Goal: Book appointment/travel/reservation

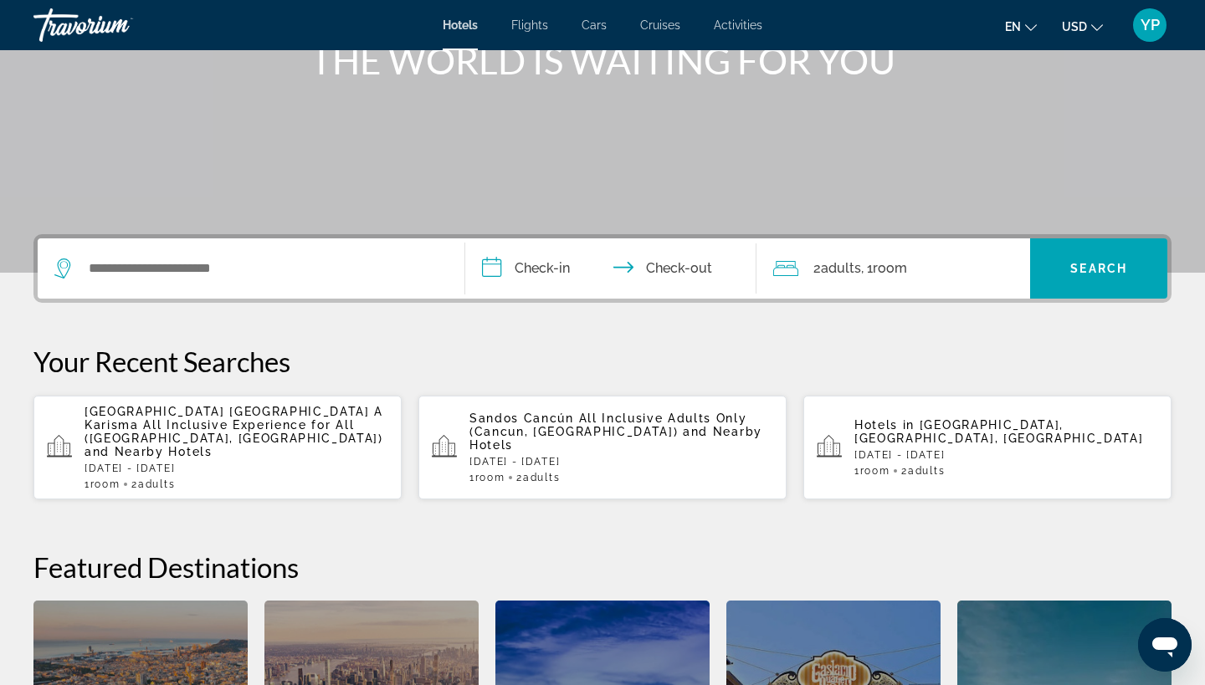
scroll to position [248, 0]
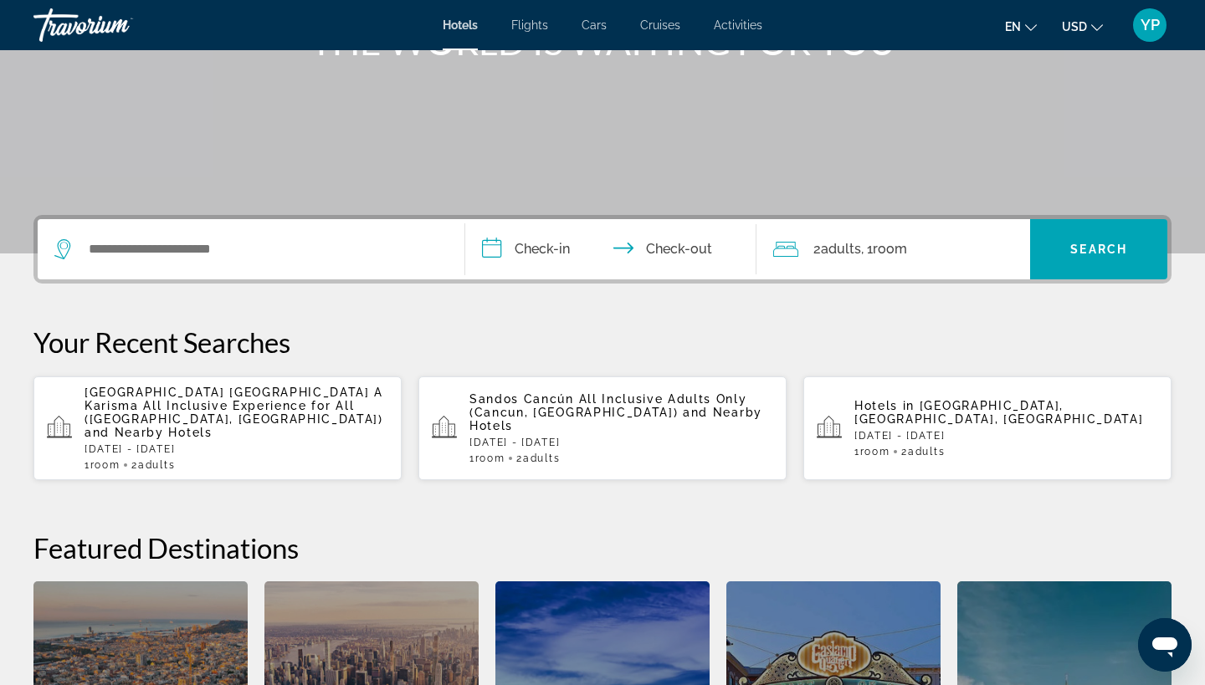
drag, startPoint x: 755, startPoint y: 406, endPoint x: 602, endPoint y: 418, distance: 153.6
click at [602, 418] on p "Sandos Cancún All Inclusive Adults Only ([GEOGRAPHIC_DATA], [GEOGRAPHIC_DATA]) …" at bounding box center [621, 412] width 304 height 40
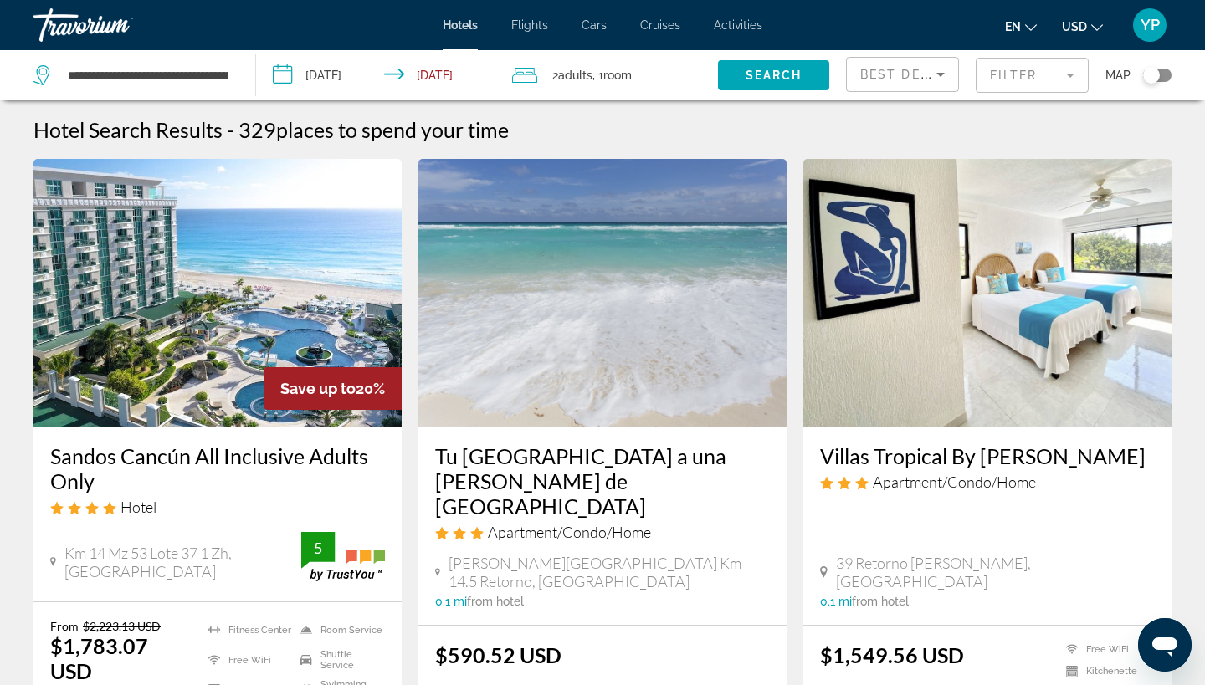
click at [205, 248] on img "Main content" at bounding box center [217, 293] width 368 height 268
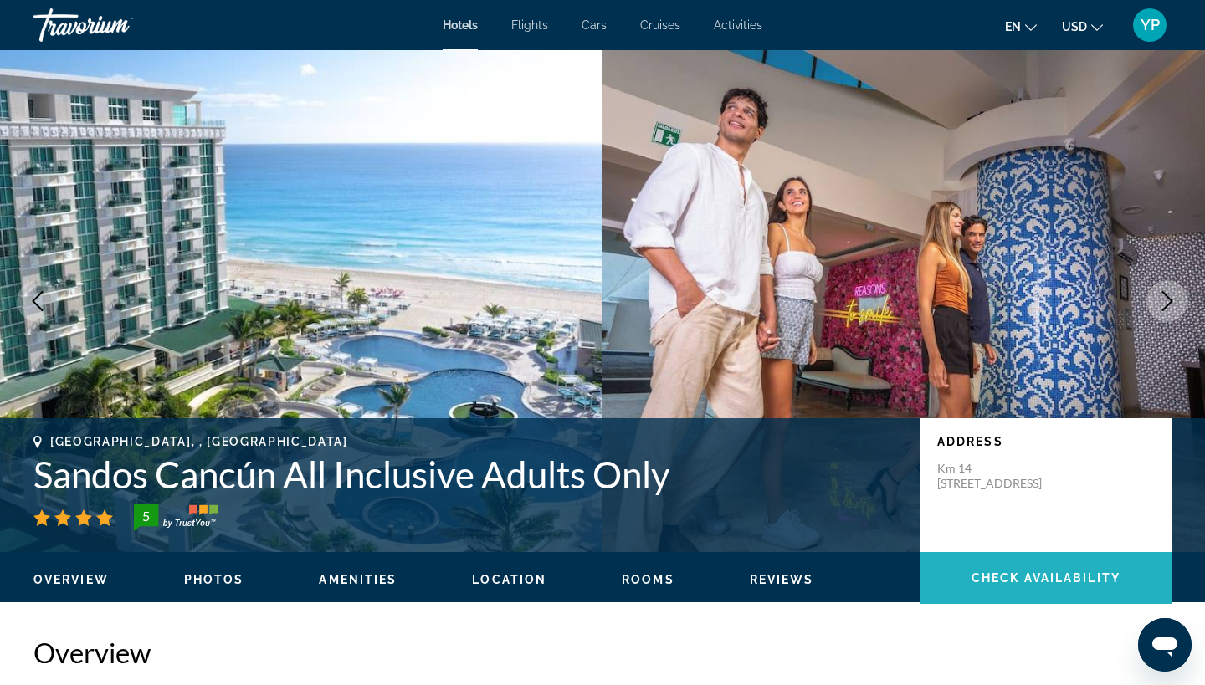
click at [999, 579] on span "Check Availability" at bounding box center [1045, 577] width 149 height 13
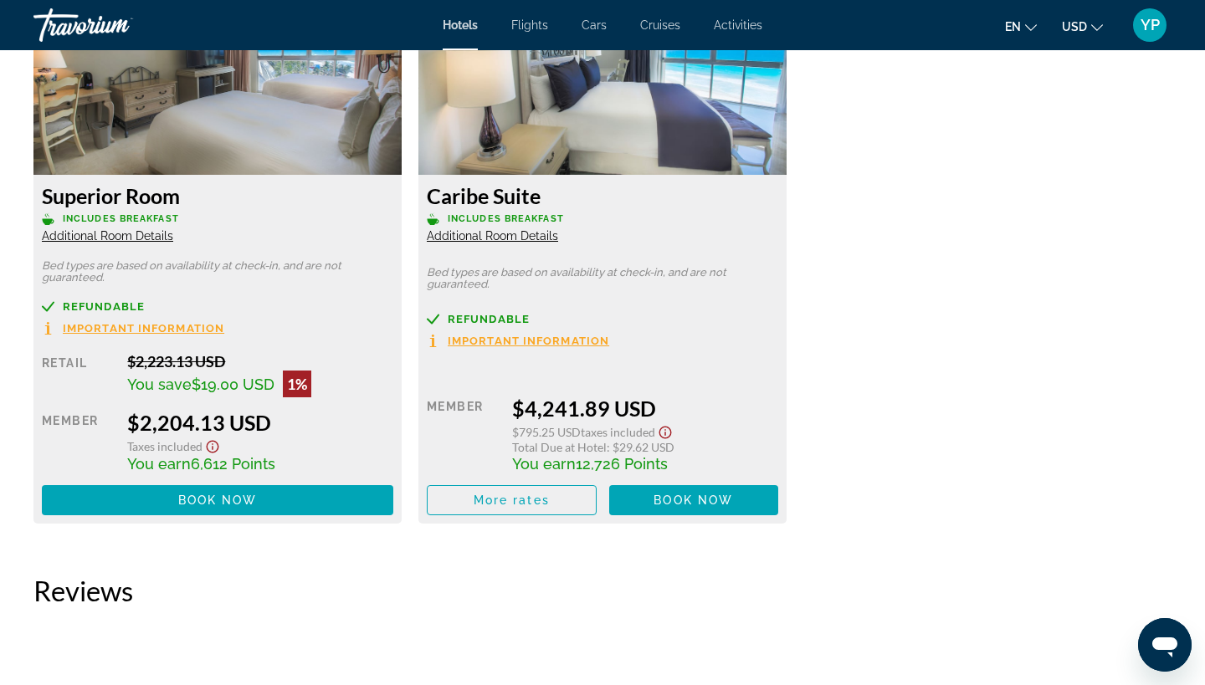
scroll to position [4184, 0]
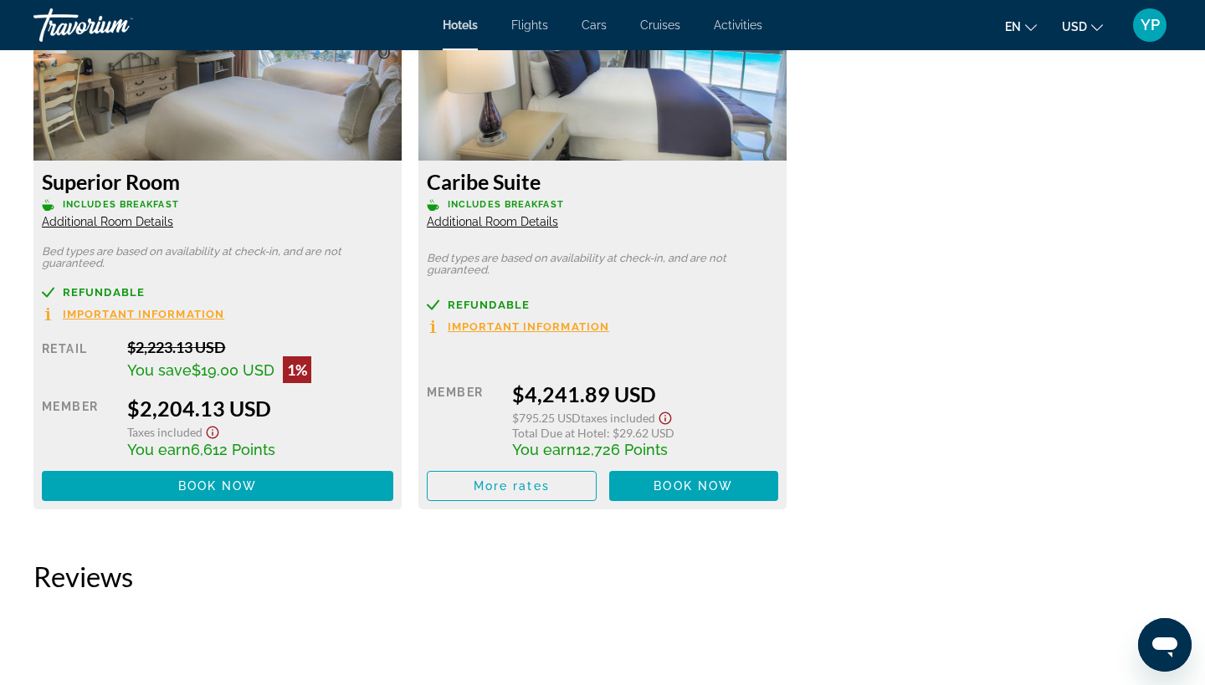
click at [483, 332] on span "Important Information" at bounding box center [528, 326] width 161 height 11
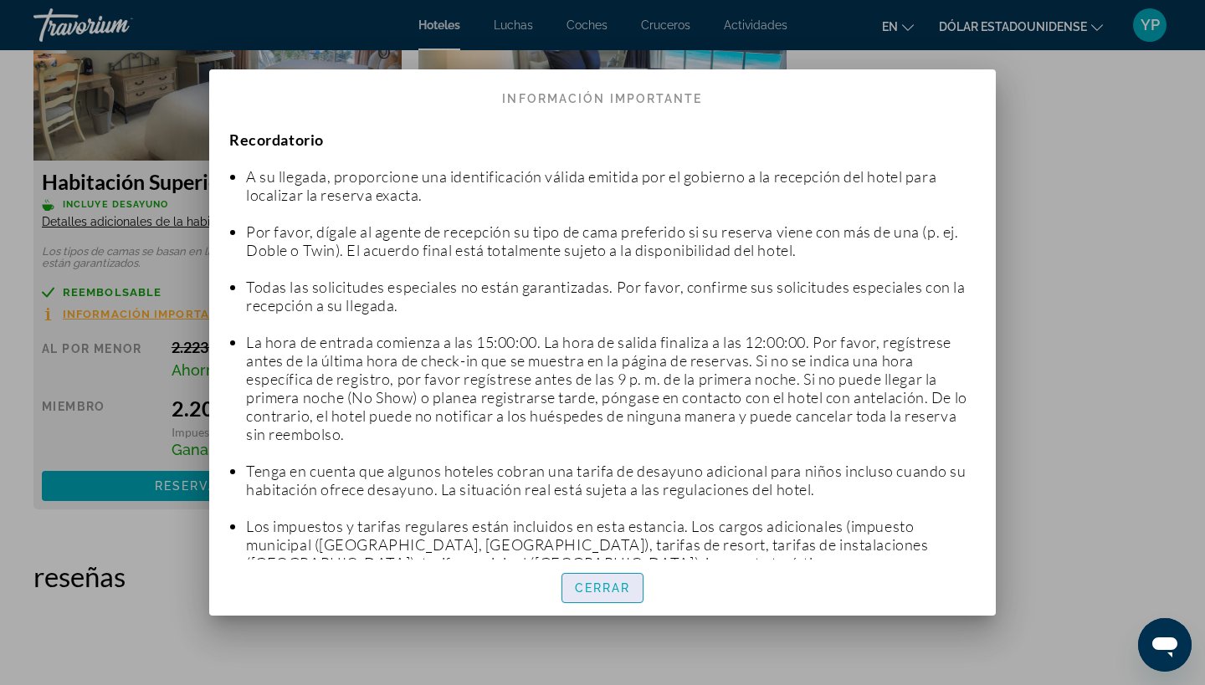
click at [594, 590] on span "CERRAR" at bounding box center [603, 587] width 56 height 13
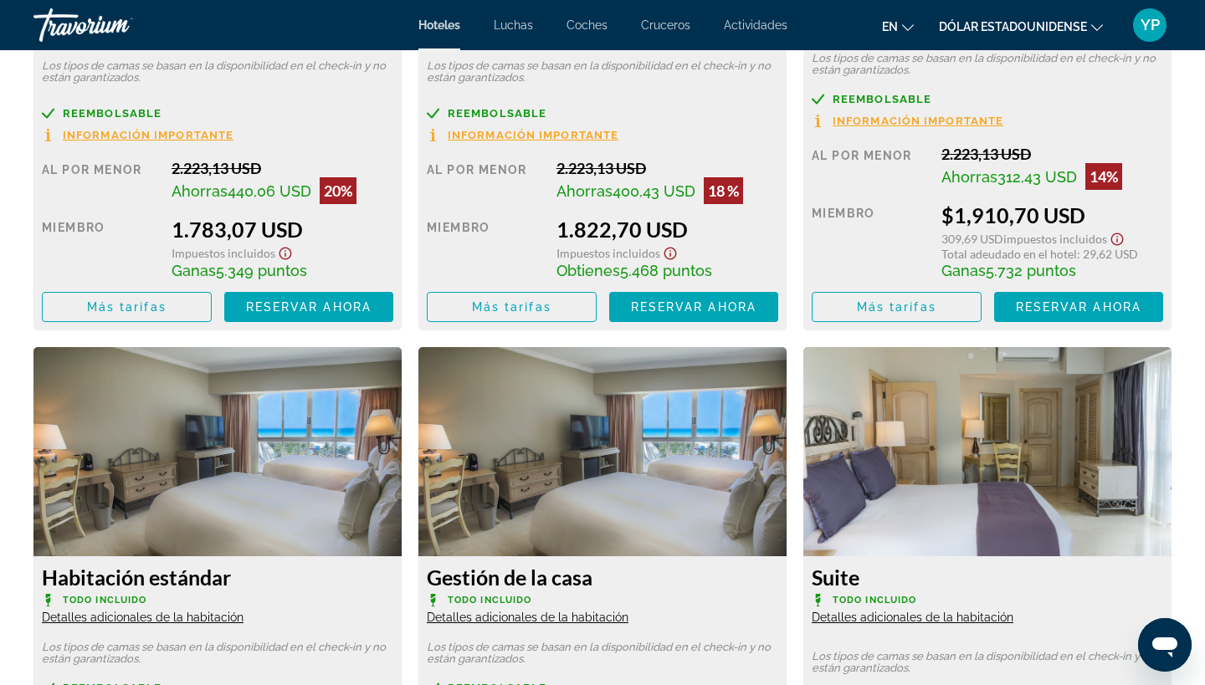
scroll to position [2577, 0]
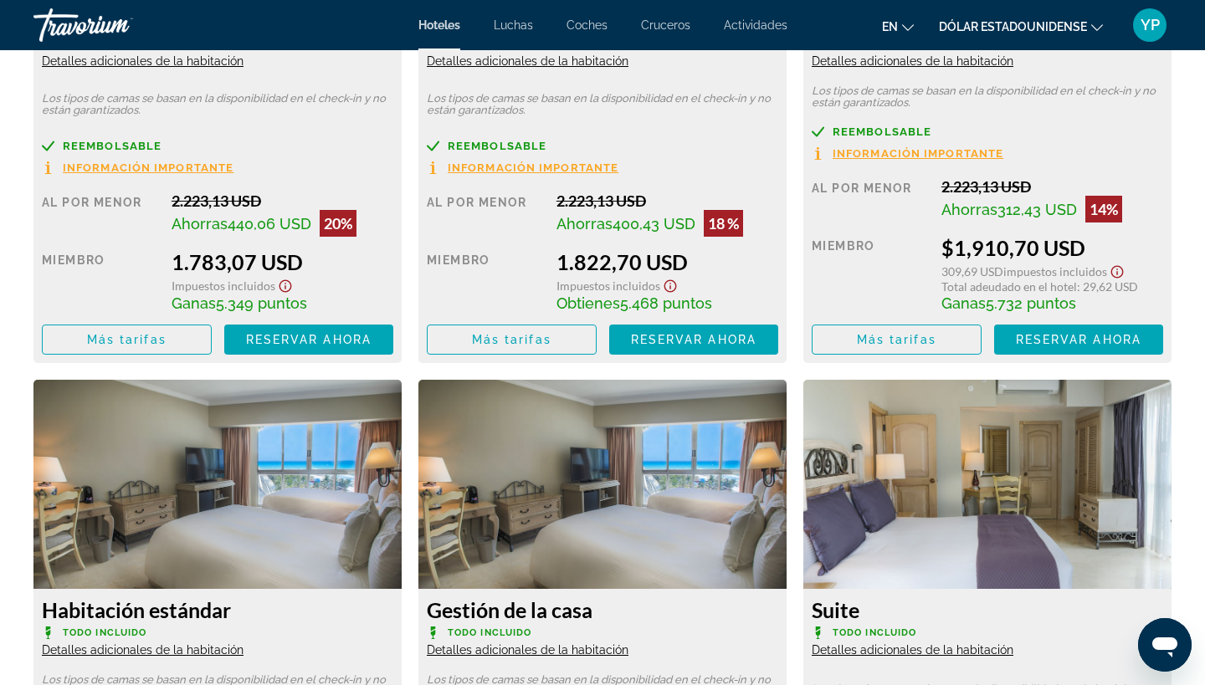
click at [497, 232] on div "Al por menor" at bounding box center [485, 214] width 117 height 45
